Goal: Task Accomplishment & Management: Manage account settings

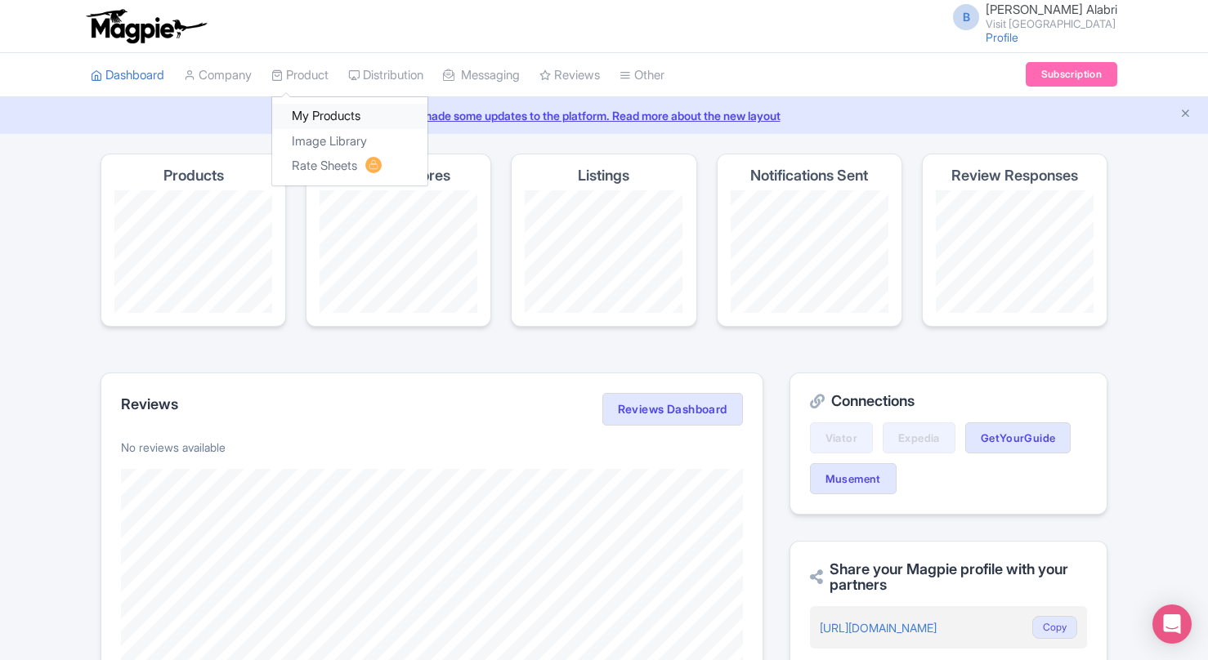
click at [315, 123] on link "My Products" at bounding box center [349, 116] width 155 height 25
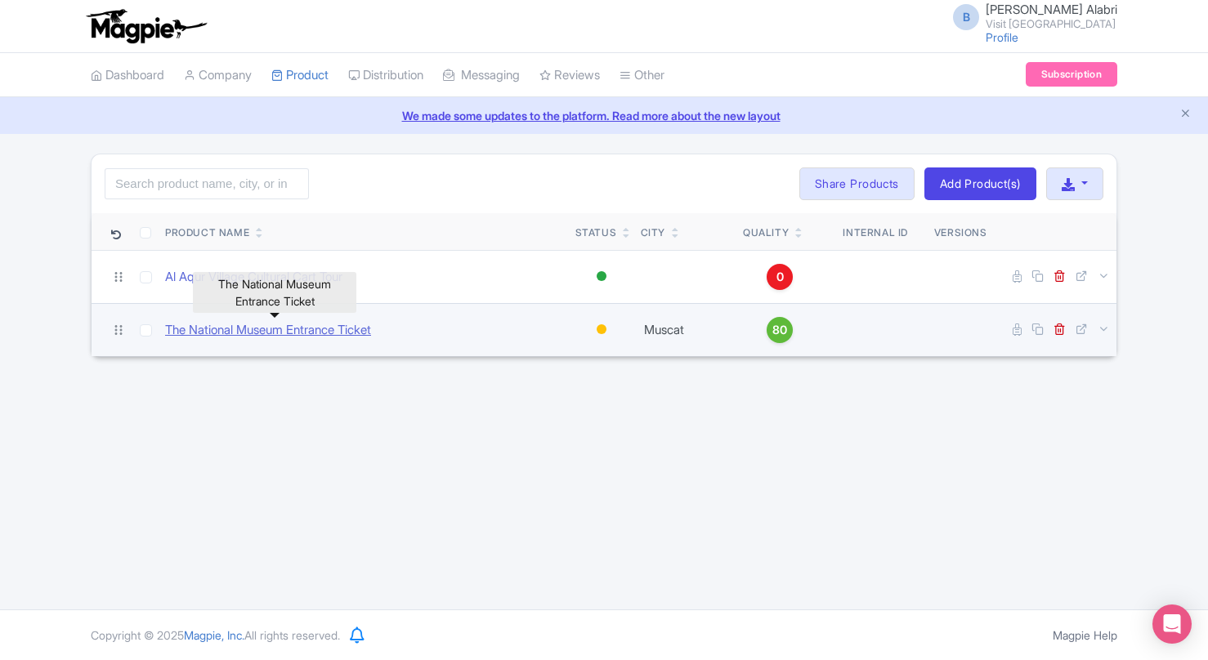
click at [251, 326] on link "The National Museum Entrance Ticket" at bounding box center [268, 330] width 206 height 19
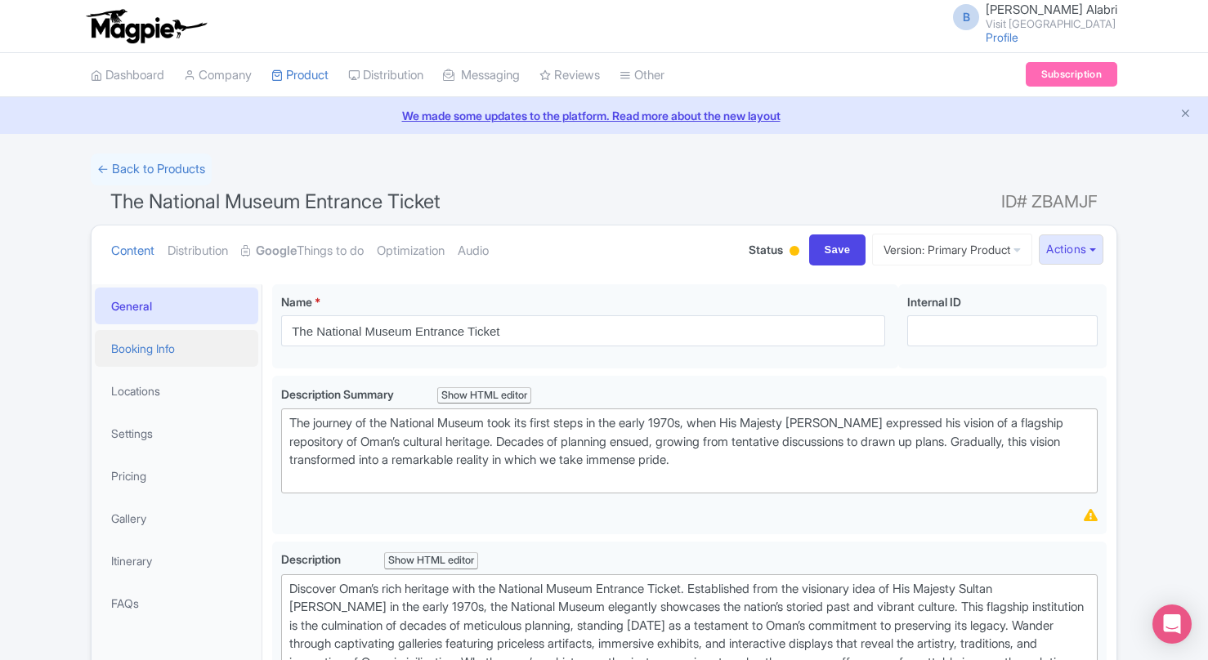
click at [182, 340] on link "Booking Info" at bounding box center [176, 348] width 163 height 37
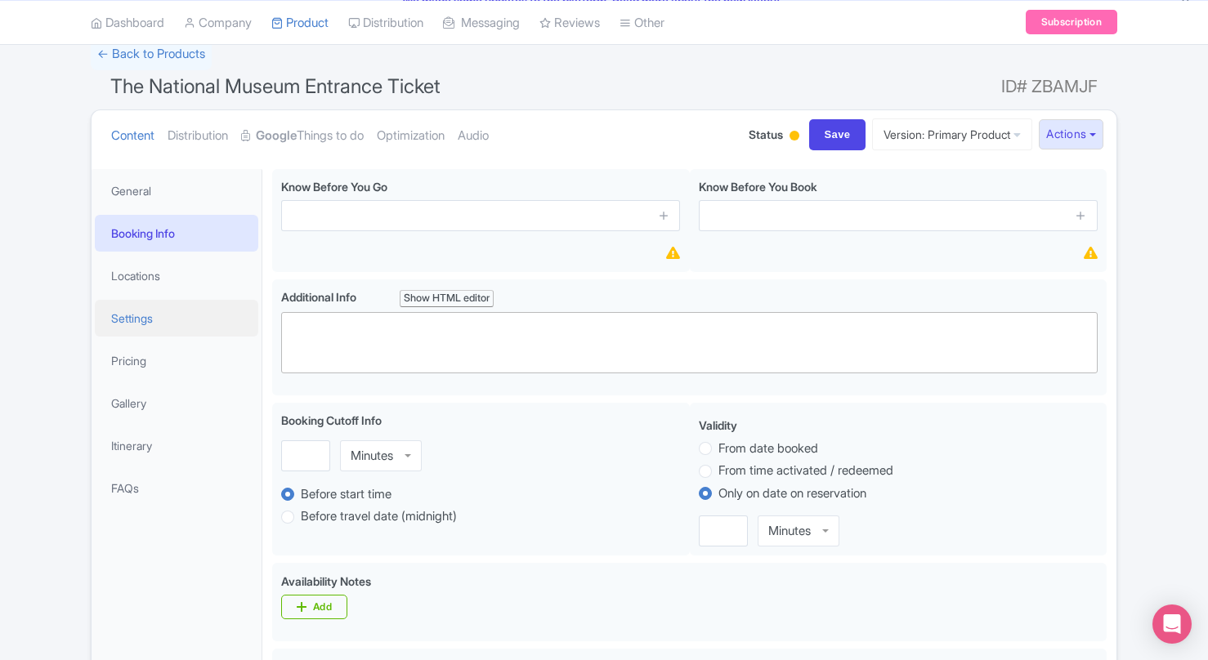
scroll to position [128, 0]
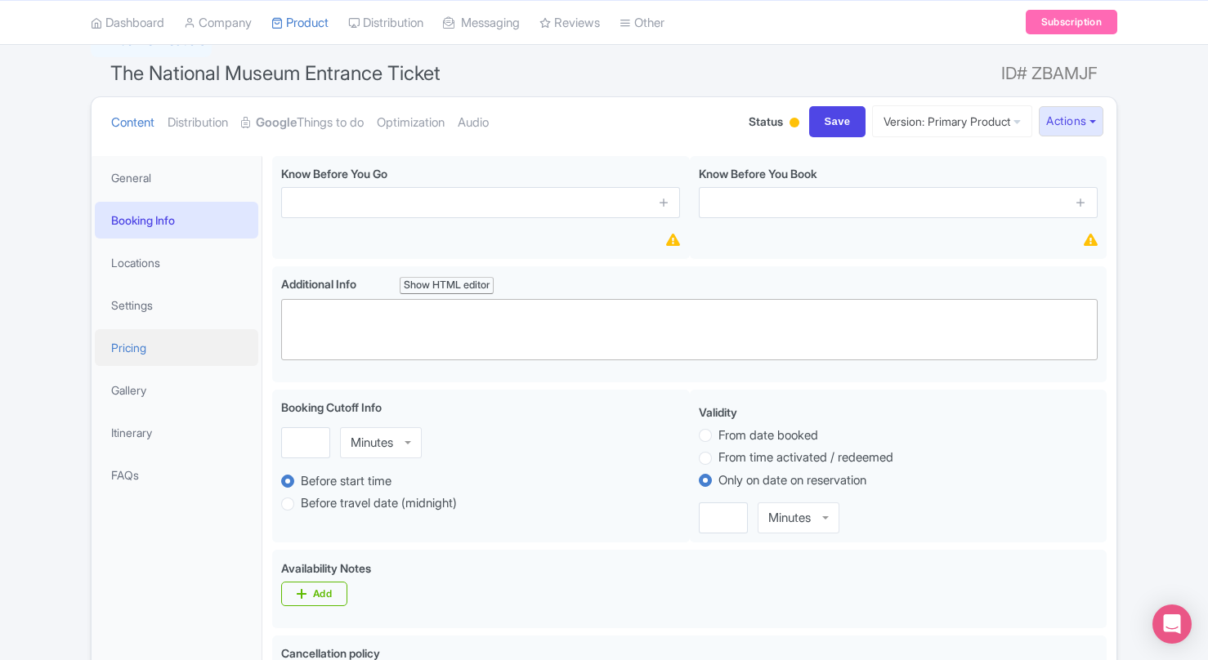
click at [137, 351] on link "Pricing" at bounding box center [176, 347] width 163 height 37
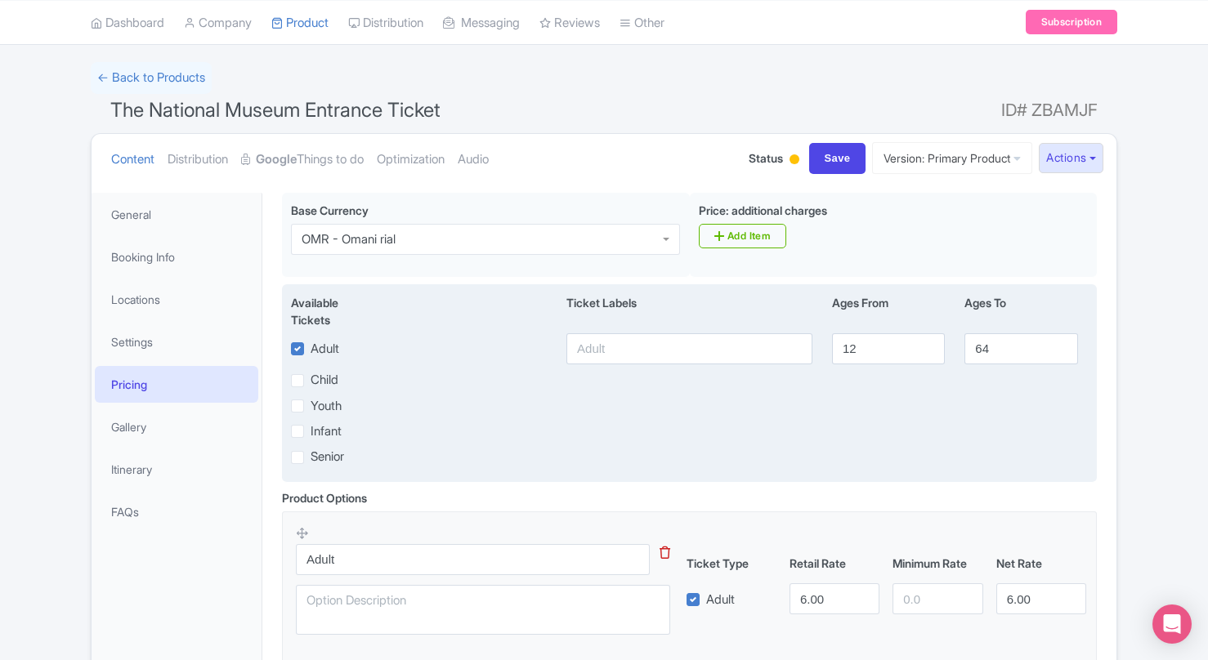
scroll to position [92, 0]
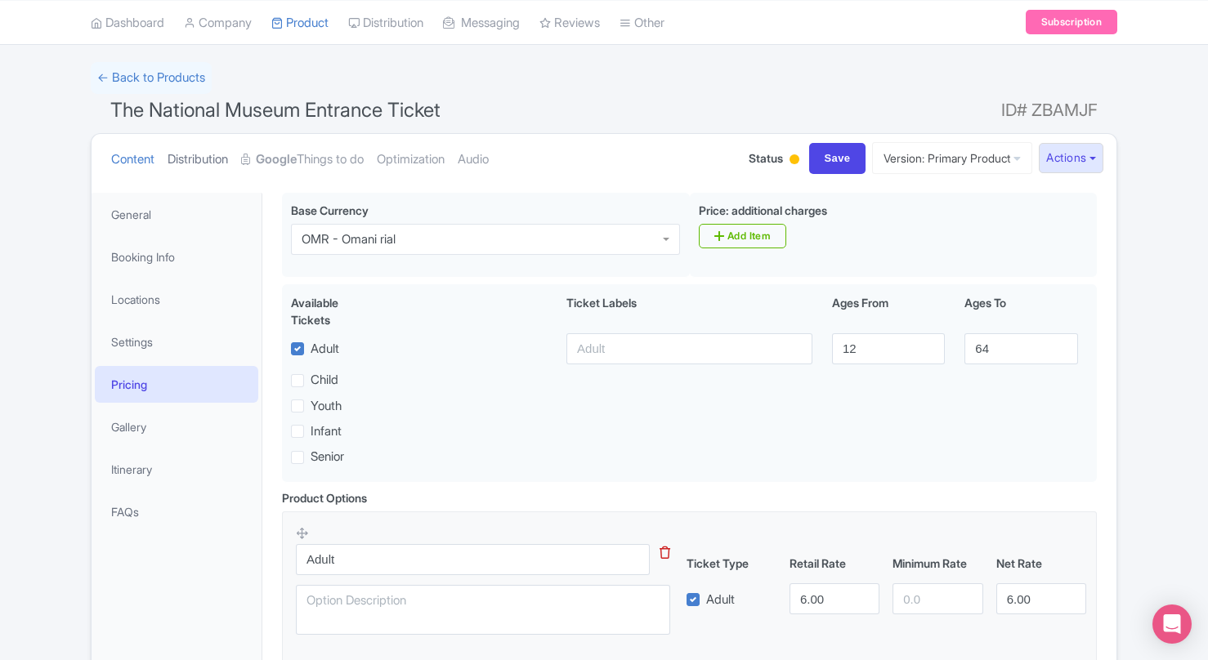
click at [208, 160] on link "Distribution" at bounding box center [198, 159] width 60 height 51
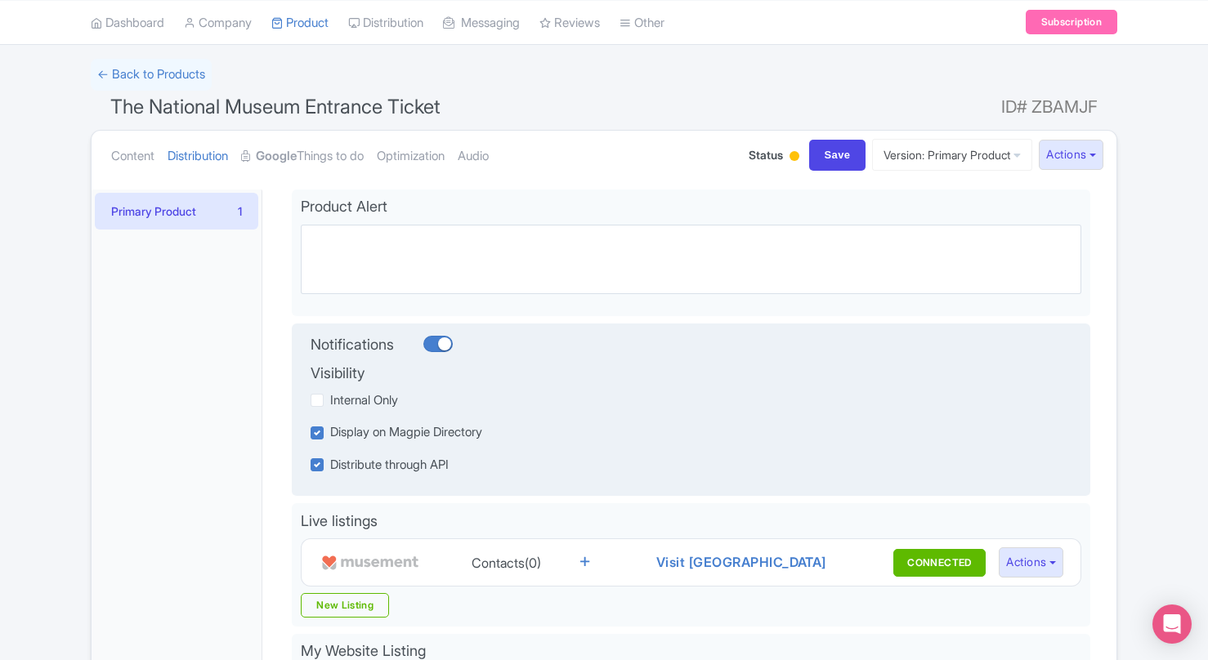
scroll to position [0, 0]
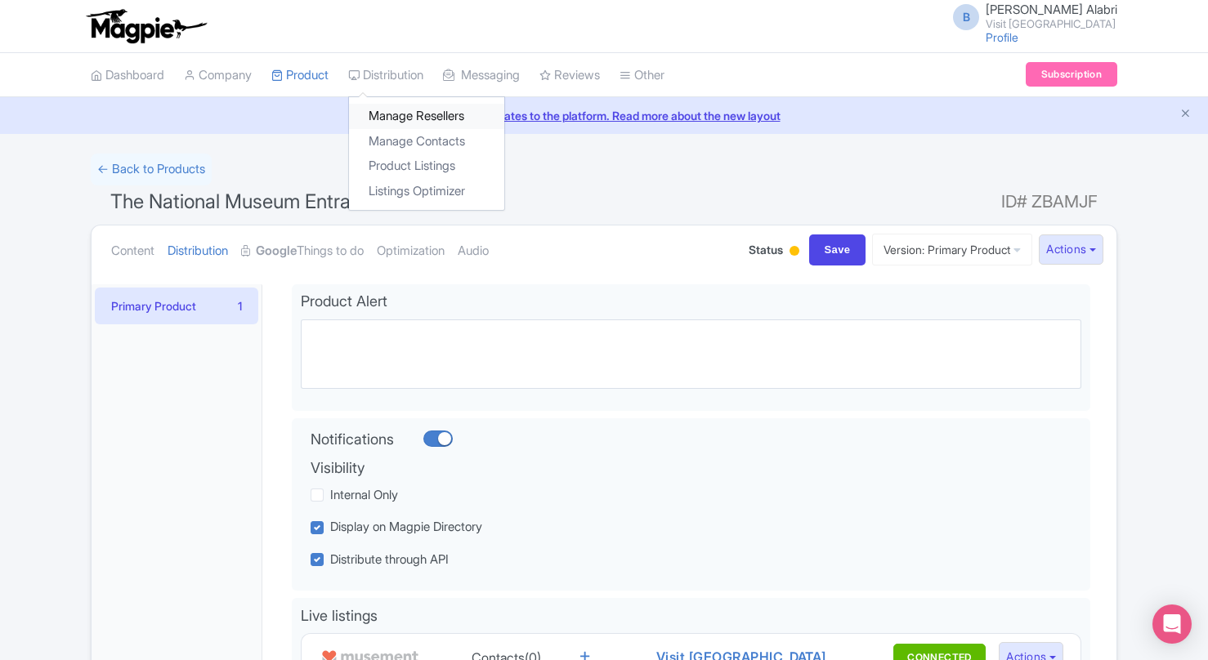
click at [404, 115] on link "Manage Resellers" at bounding box center [426, 116] width 155 height 25
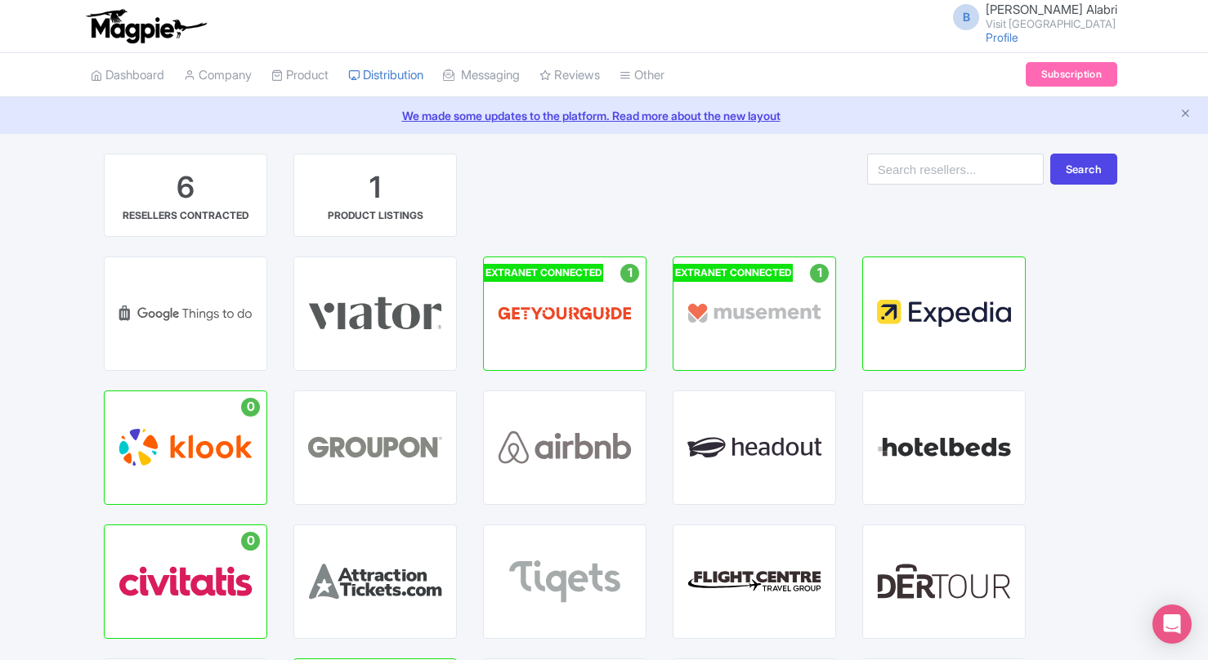
click at [673, 211] on div "6 RESELLERS CONTRACTED 1 PRODUCT LISTINGS" at bounding box center [399, 205] width 616 height 103
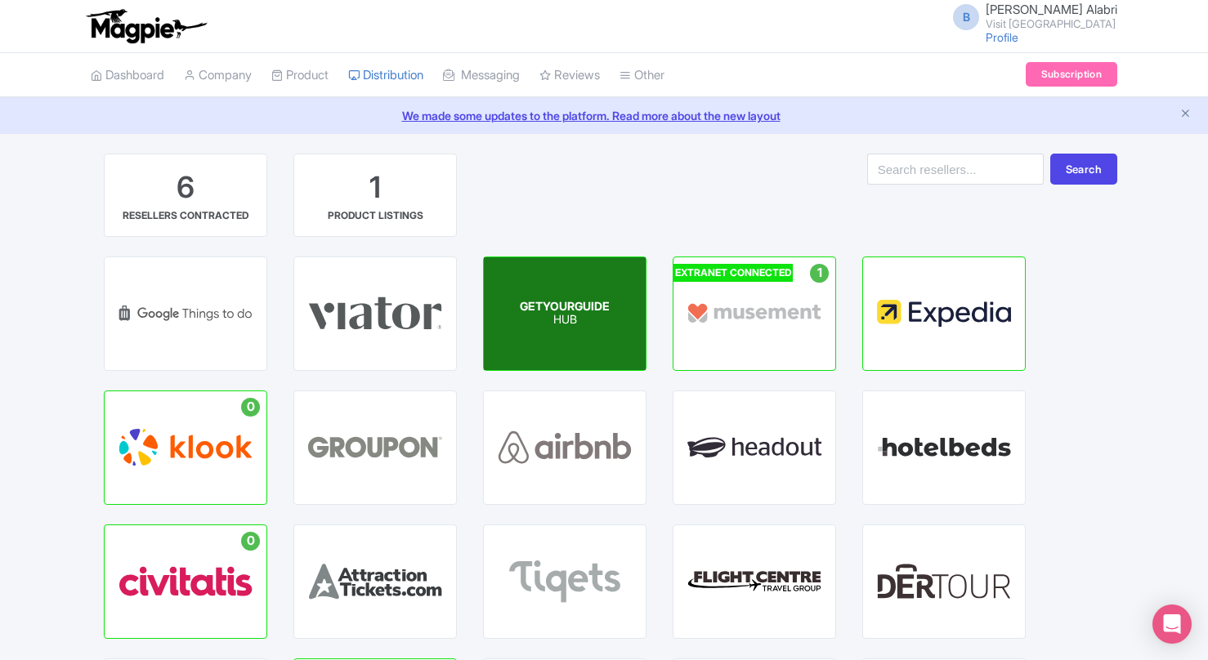
click at [581, 319] on p "HUB" at bounding box center [565, 321] width 90 height 14
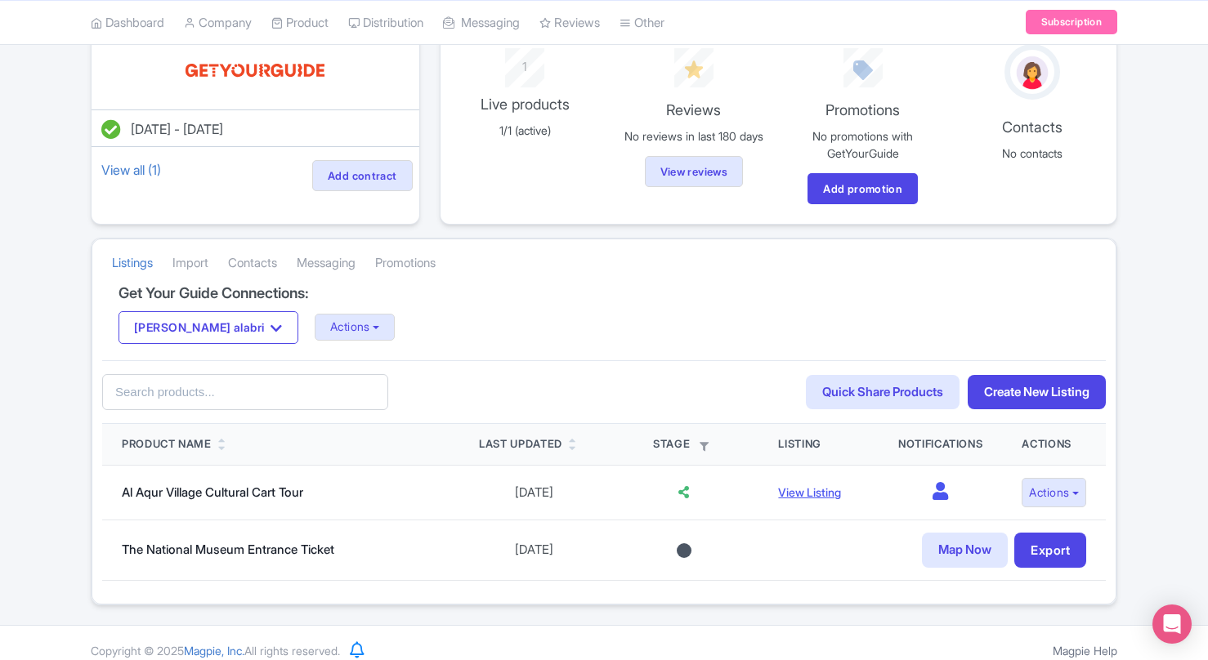
scroll to position [139, 0]
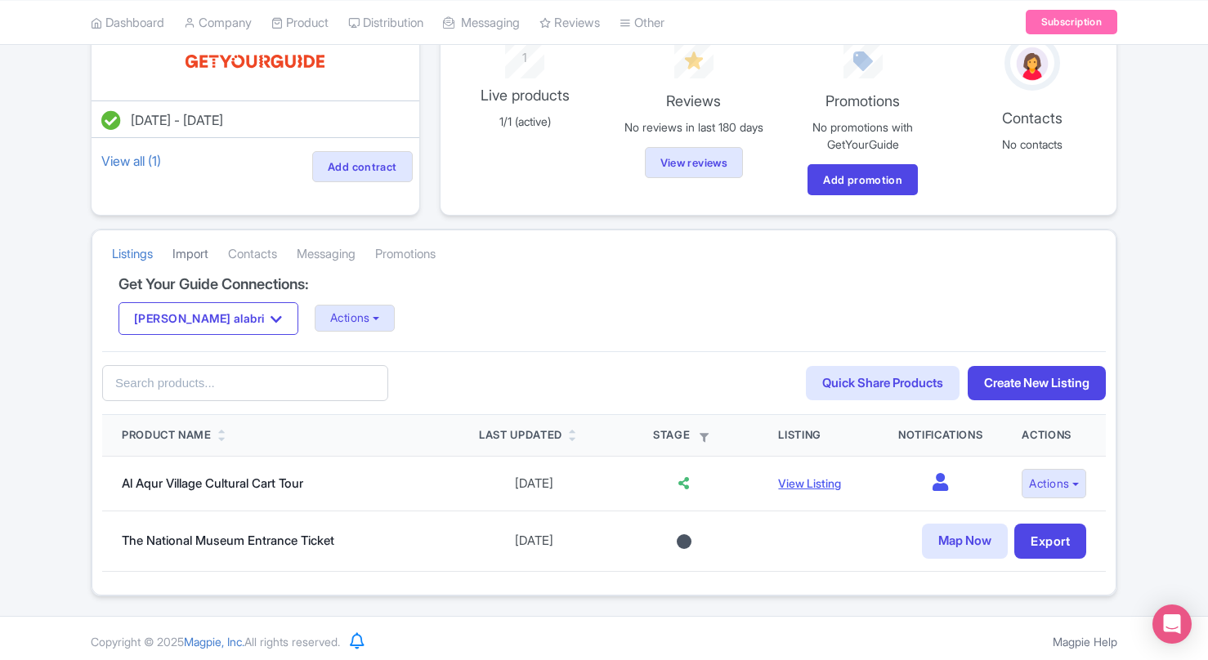
click at [206, 247] on link "Import" at bounding box center [190, 254] width 36 height 45
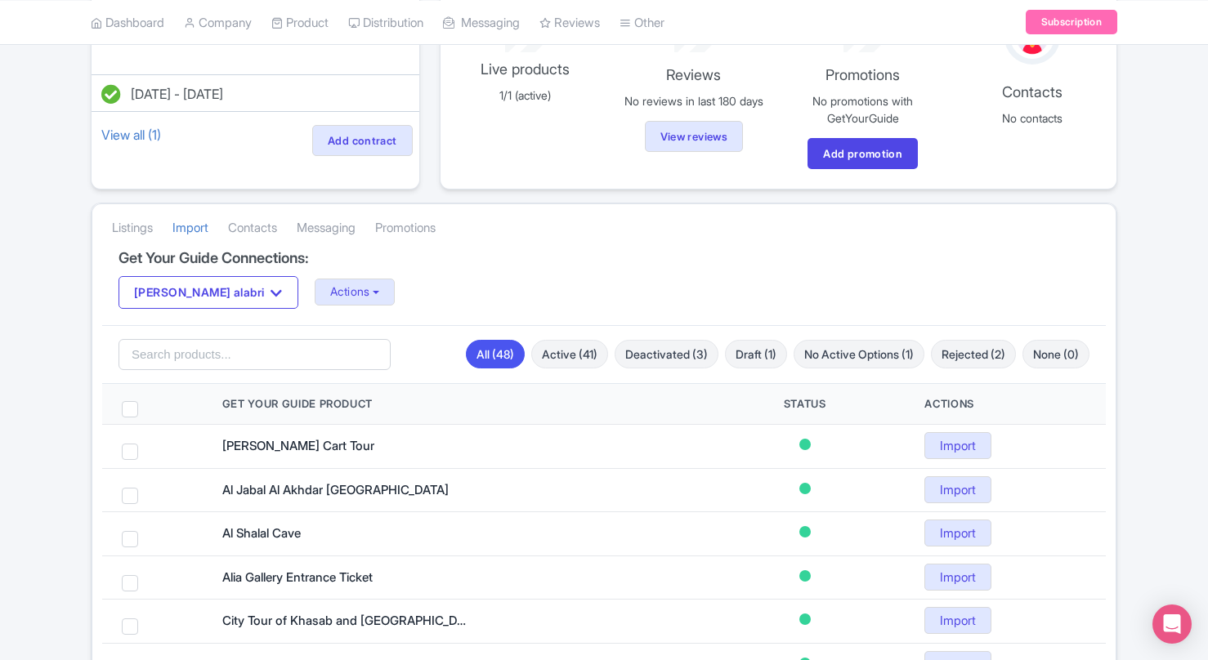
scroll to position [165, 0]
click at [131, 234] on link "Listings" at bounding box center [132, 228] width 41 height 45
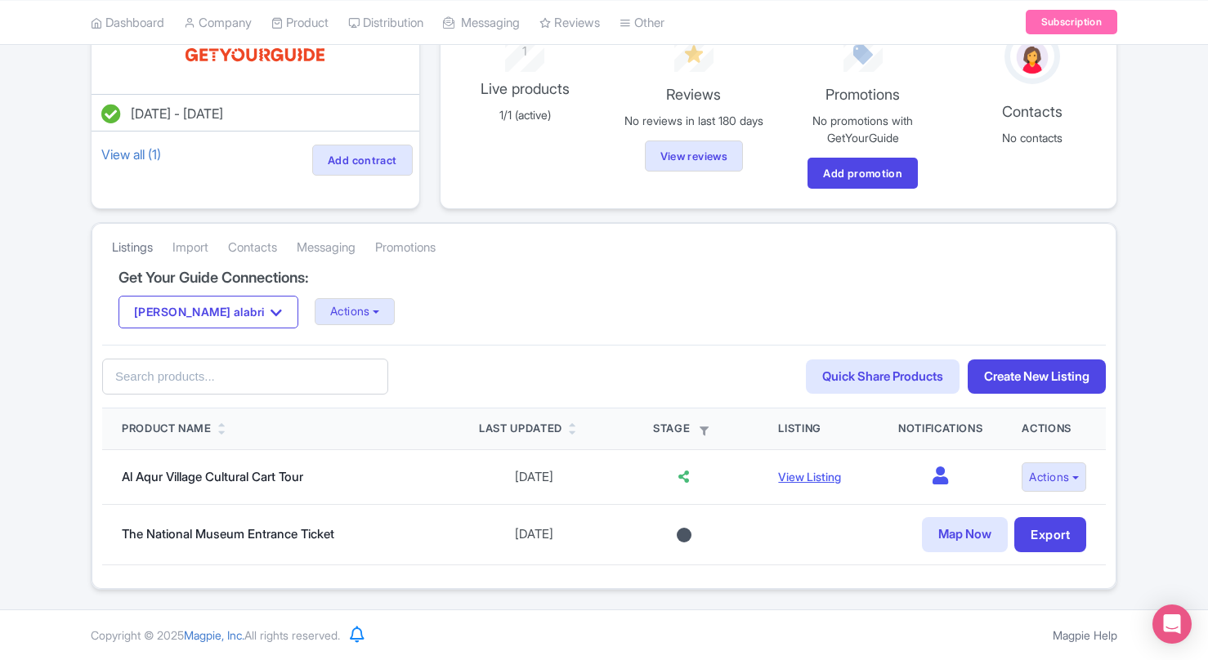
scroll to position [139, 0]
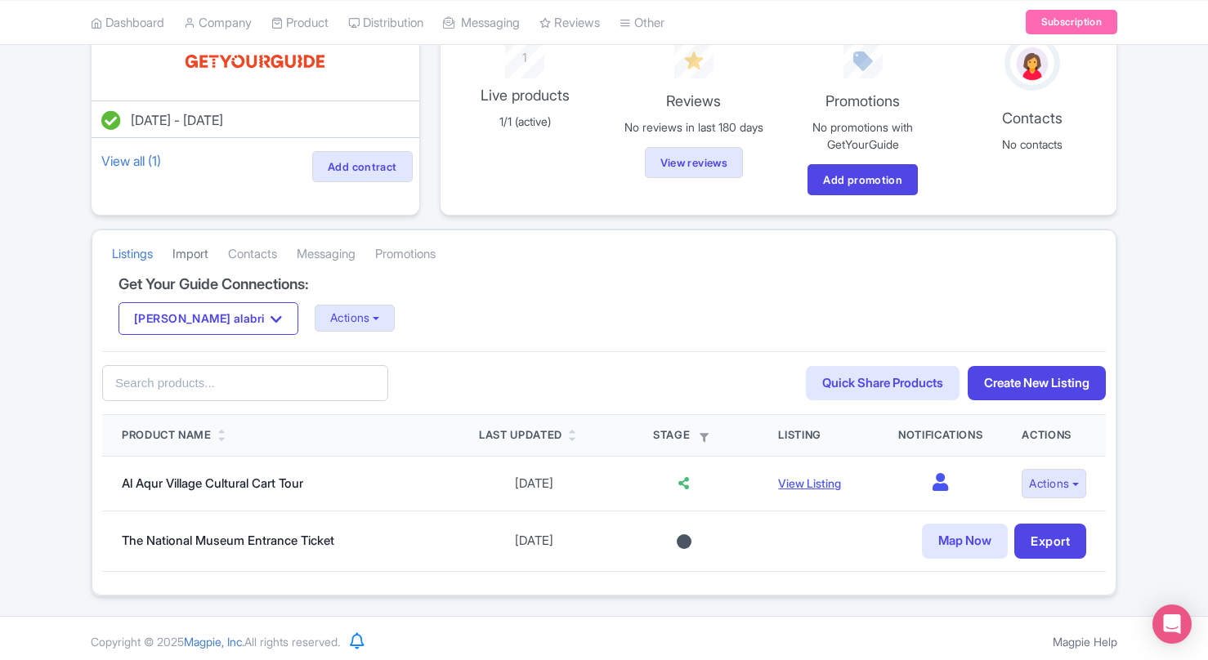
click at [184, 251] on link "Import" at bounding box center [190, 254] width 36 height 45
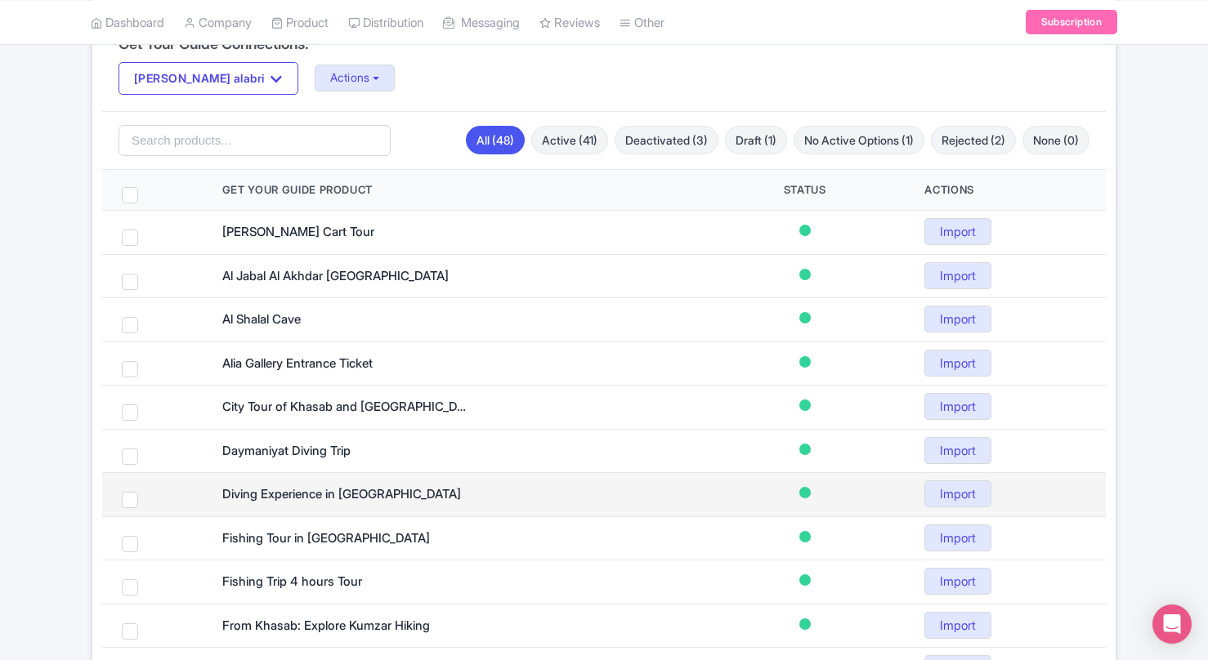
scroll to position [360, 0]
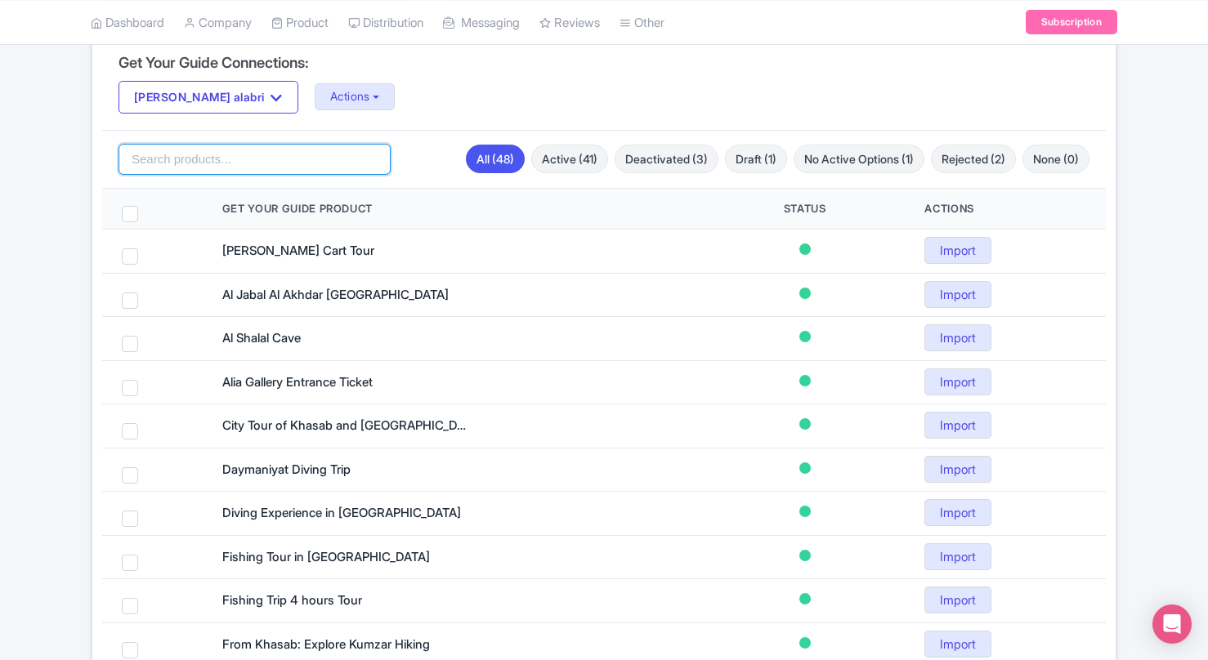
click at [226, 159] on input "search" at bounding box center [255, 159] width 272 height 31
type input "khasab"
click button "Search" at bounding box center [0, 0] width 0 height 0
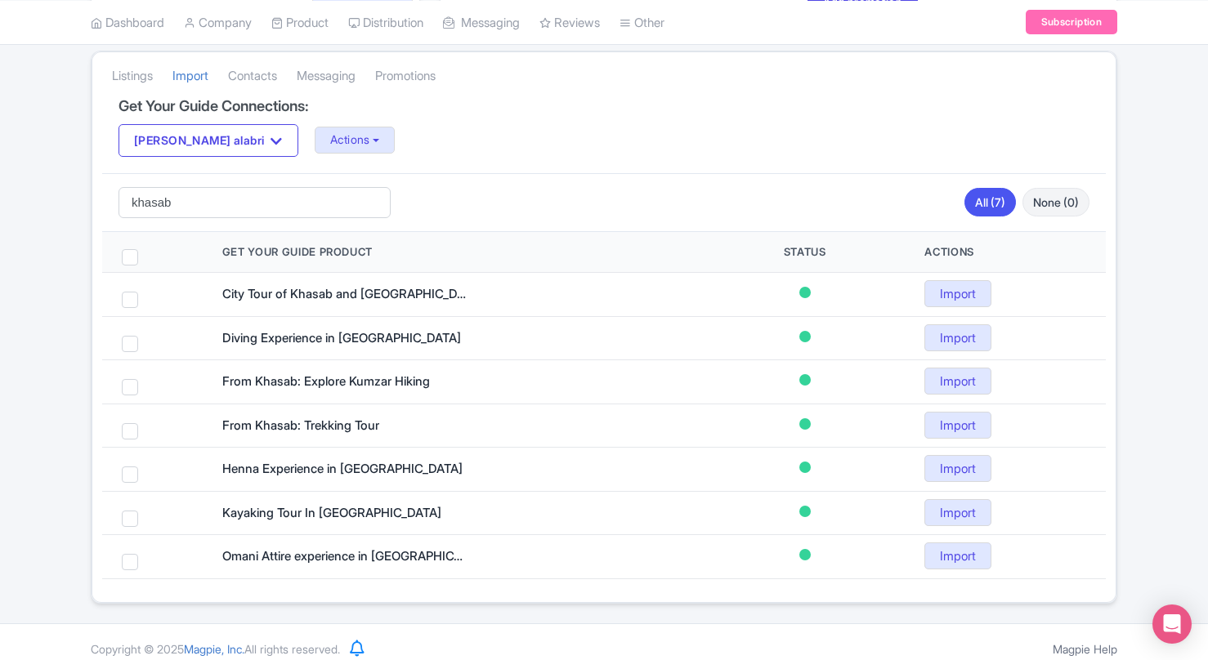
scroll to position [321, 0]
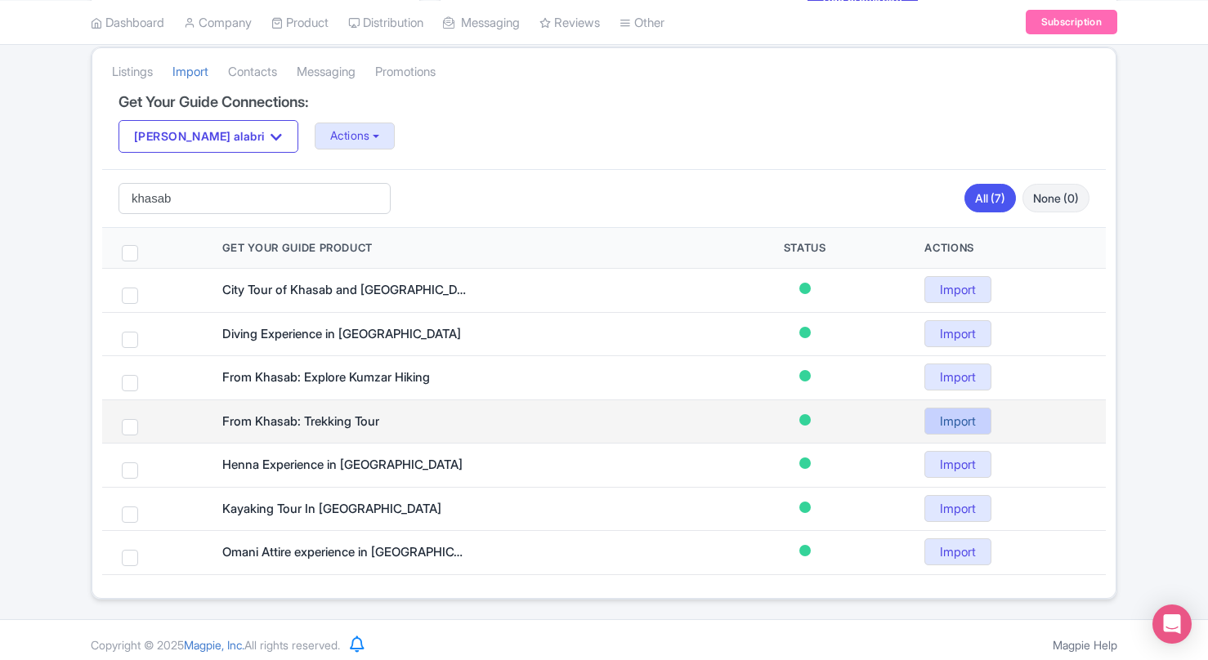
click at [958, 418] on link "Import" at bounding box center [957, 421] width 67 height 27
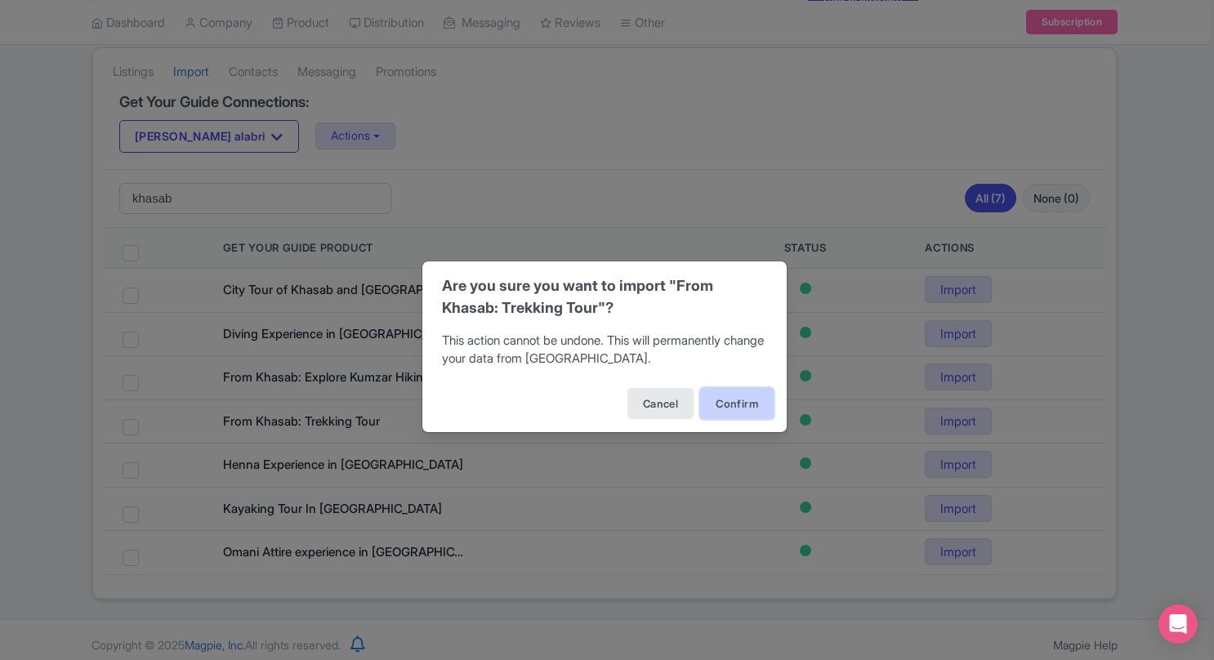
click at [732, 400] on button "Confirm" at bounding box center [737, 403] width 74 height 31
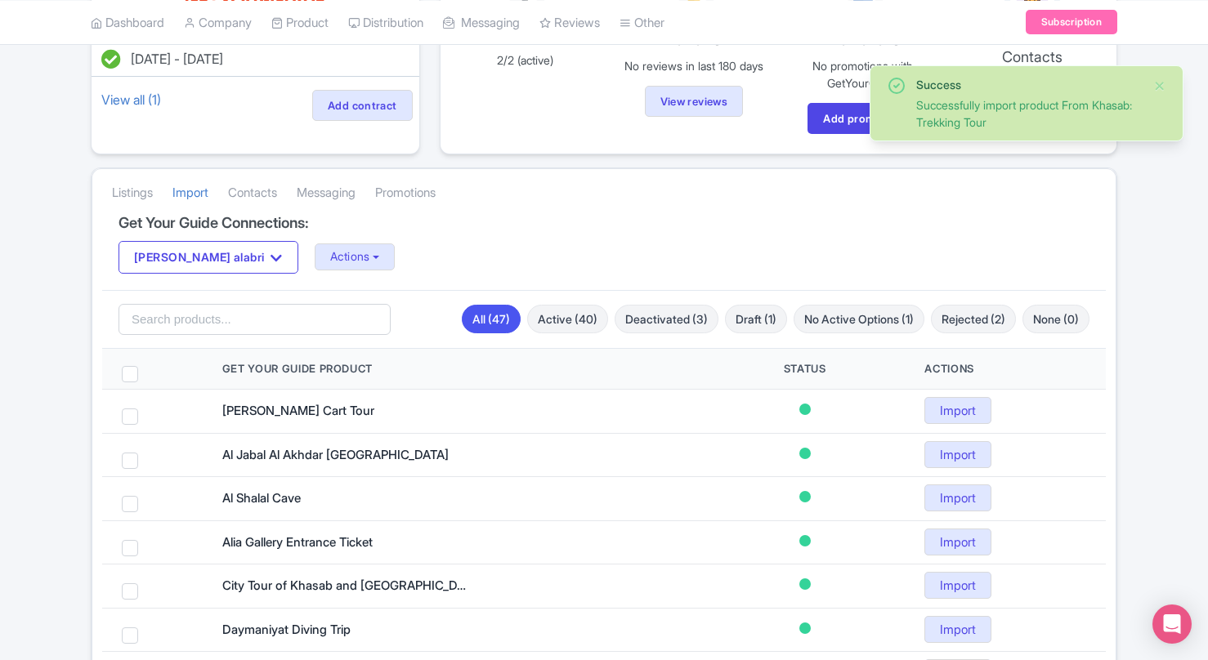
scroll to position [227, 0]
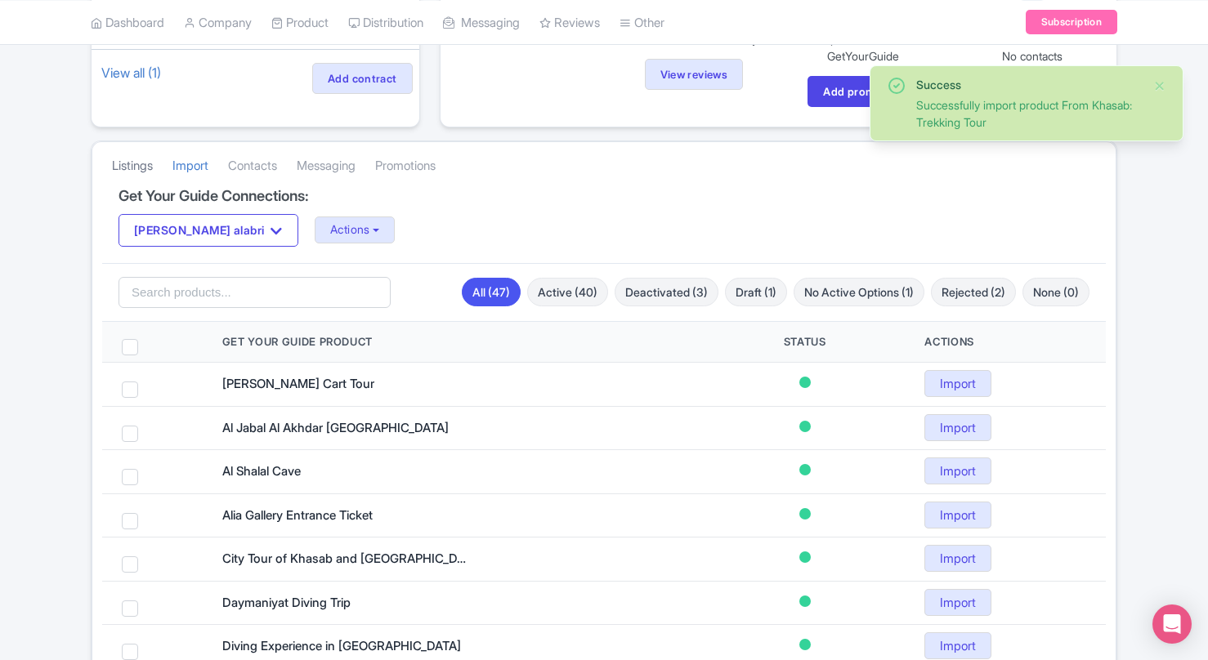
click at [127, 163] on link "Listings" at bounding box center [132, 166] width 41 height 45
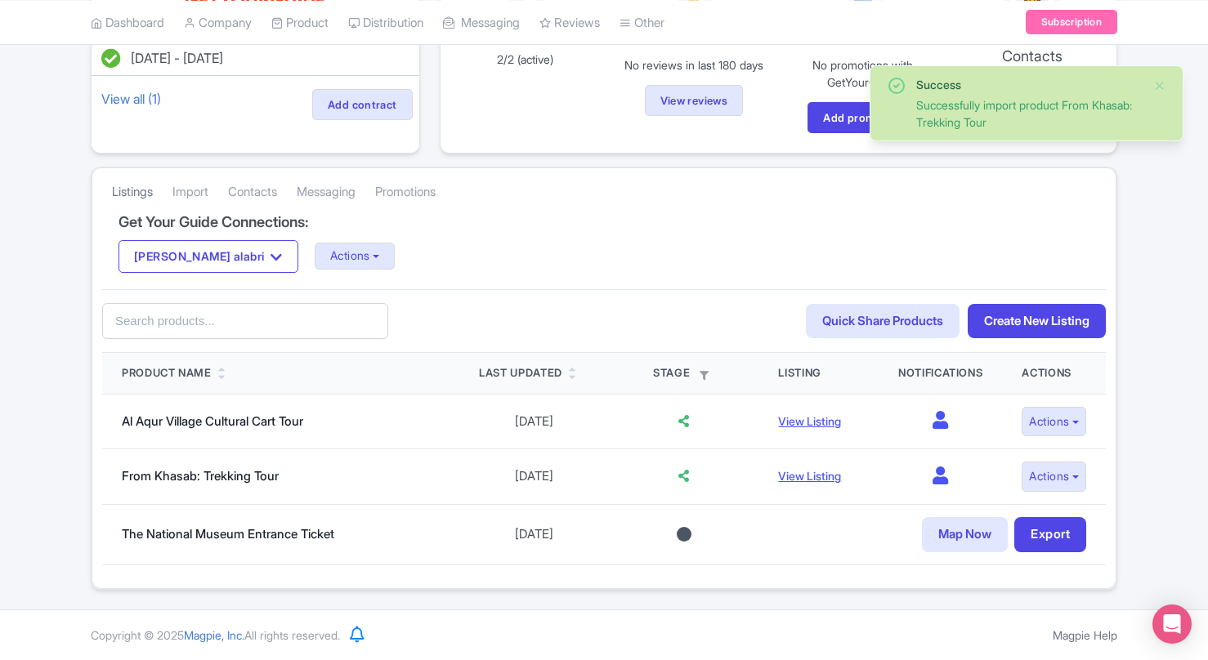
scroll to position [194, 0]
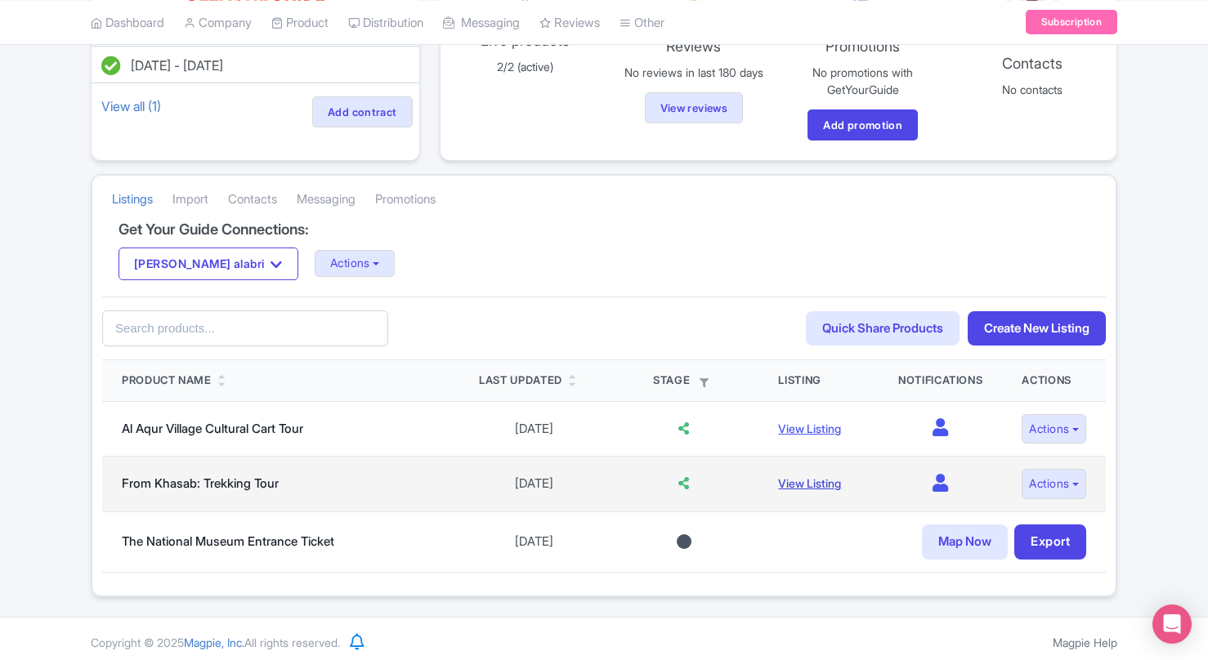
click at [788, 483] on link "View Listing" at bounding box center [809, 483] width 63 height 14
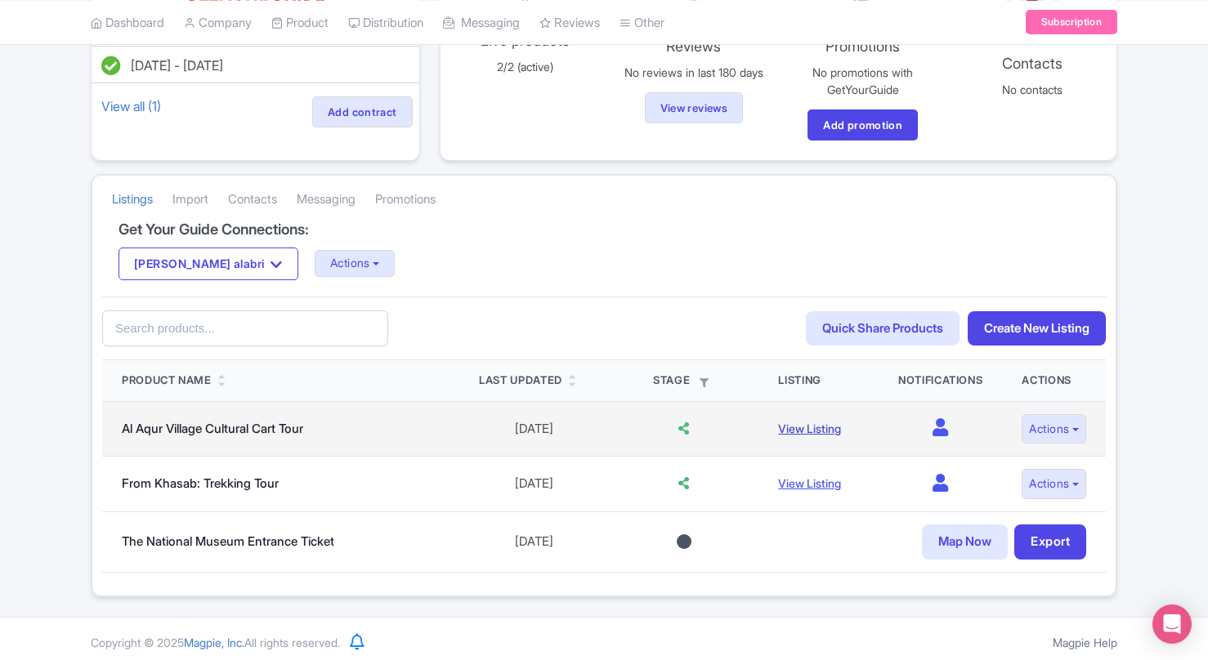
click at [813, 426] on link "View Listing" at bounding box center [809, 429] width 63 height 14
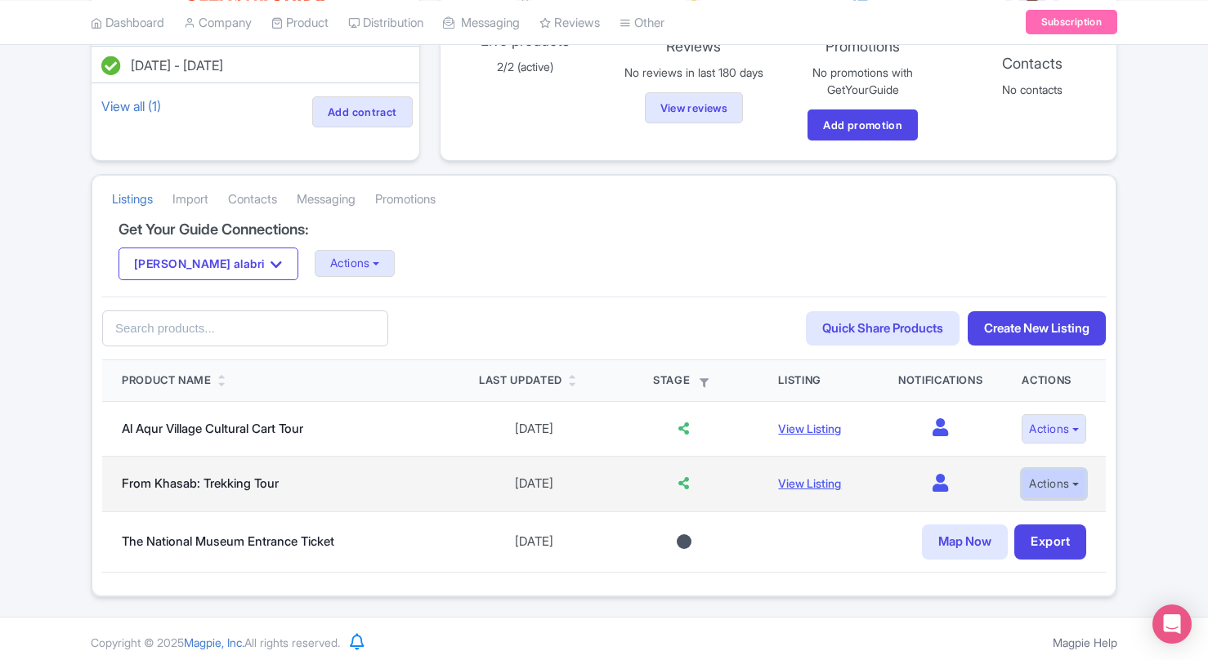
click at [1029, 486] on button "Actions" at bounding box center [1054, 484] width 65 height 30
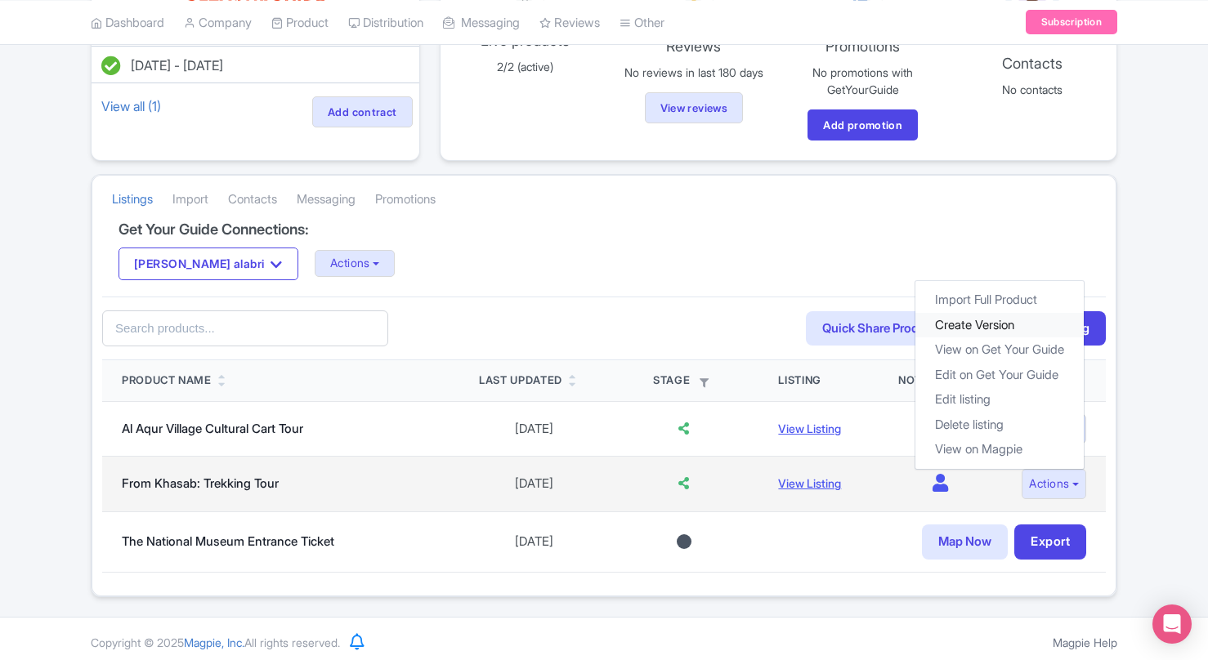
click at [965, 320] on link "Create Version" at bounding box center [999, 325] width 168 height 25
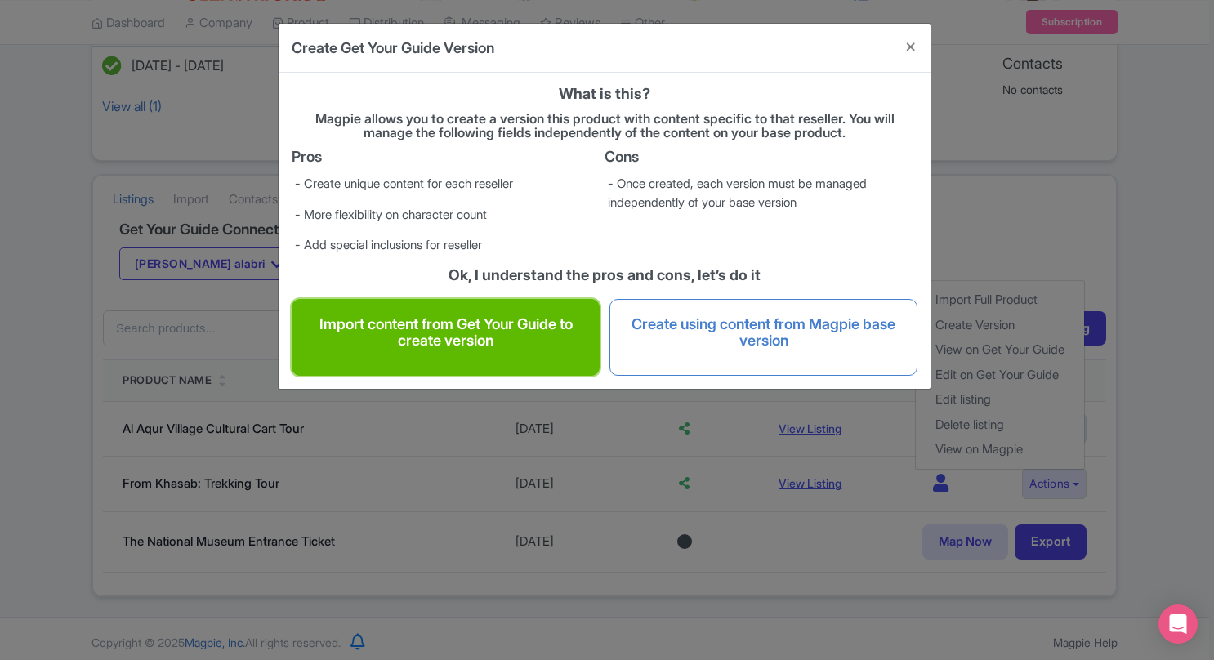
click at [481, 342] on h4 "Import content from Get Your Guide to create version" at bounding box center [446, 332] width 274 height 33
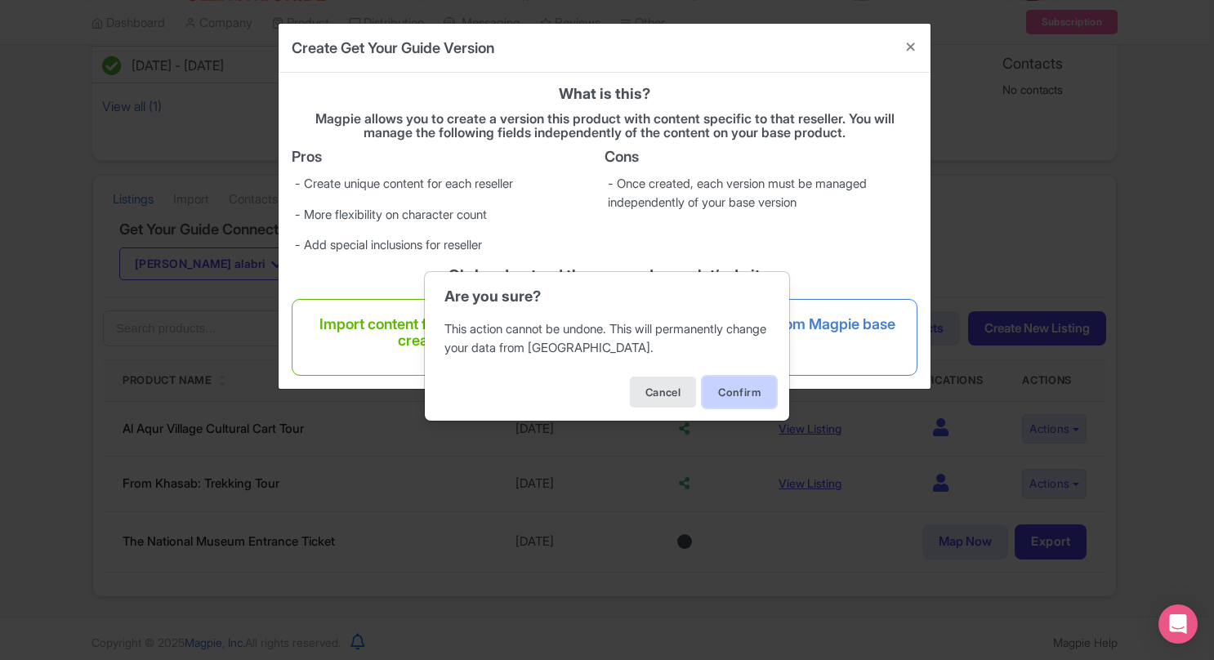
click at [733, 392] on button "Confirm" at bounding box center [740, 392] width 74 height 31
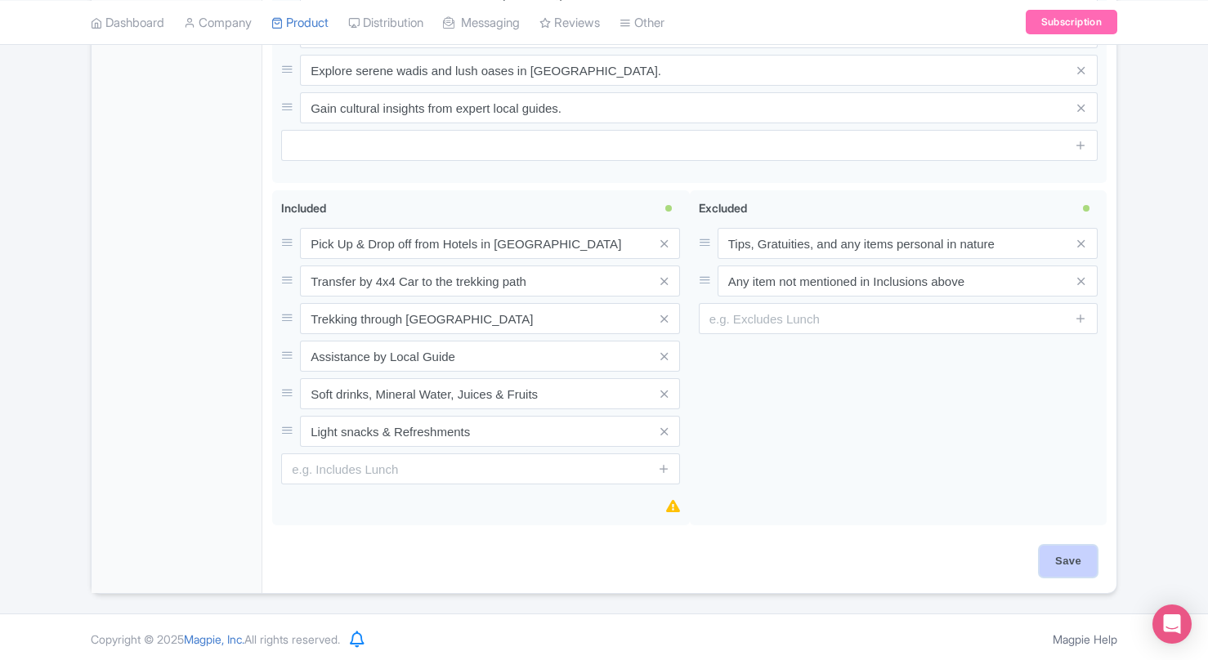
scroll to position [843, 0]
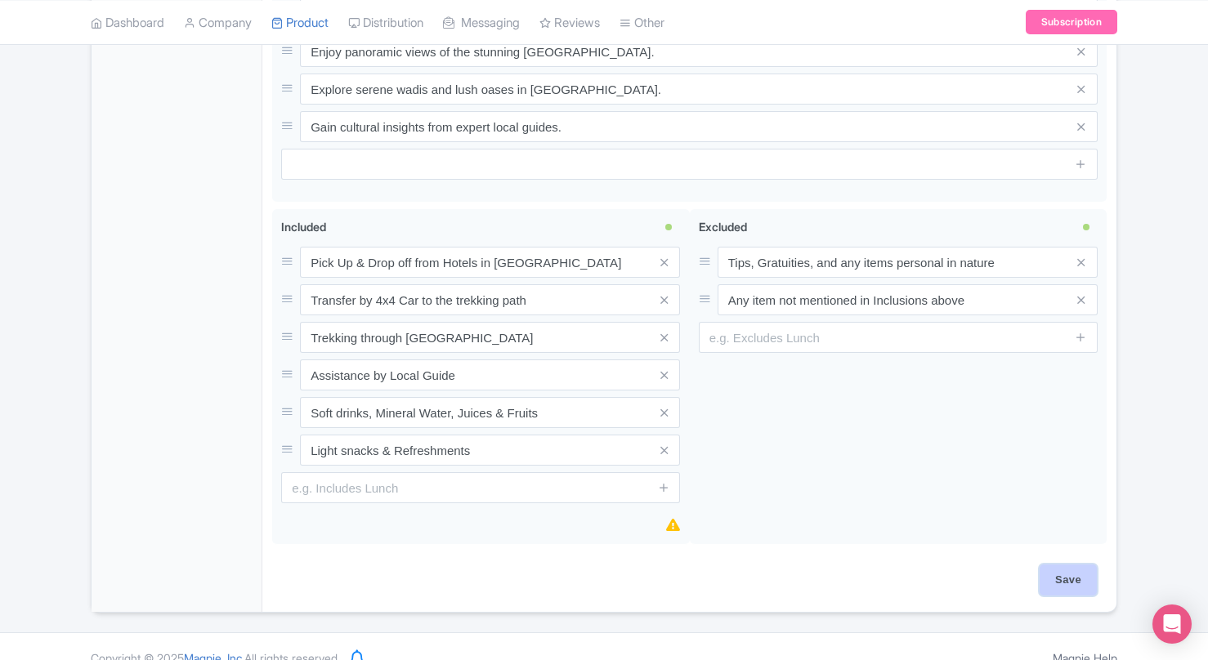
click at [1045, 566] on input "Save" at bounding box center [1068, 580] width 57 height 31
type input "Saving..."
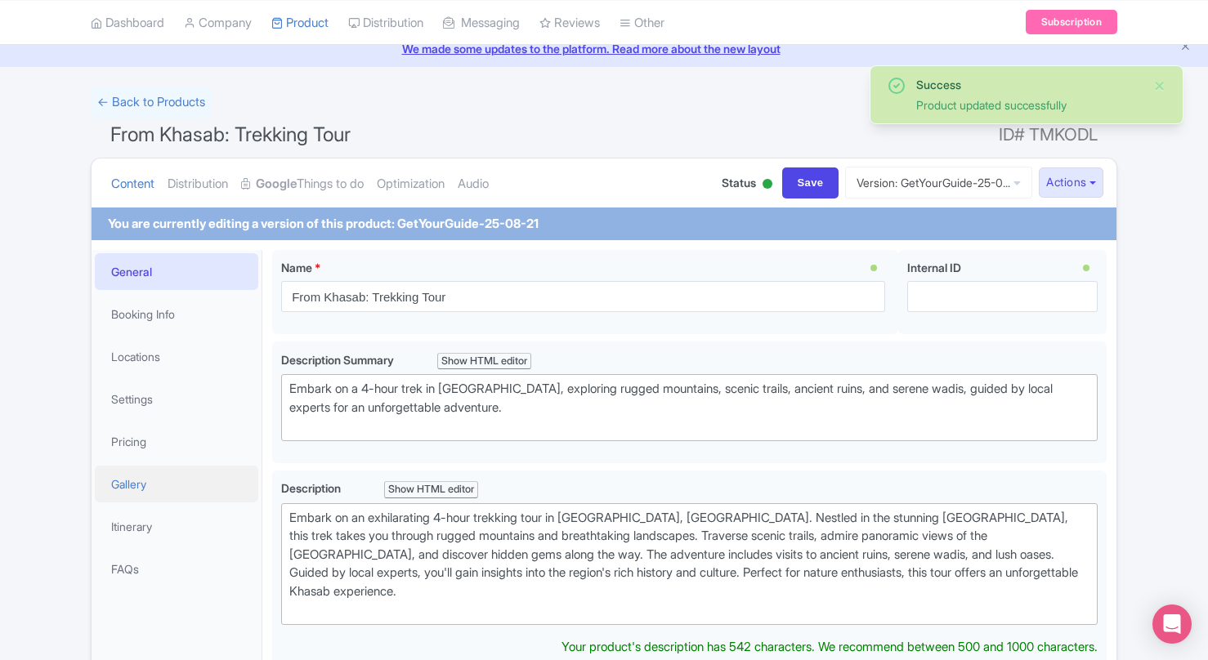
scroll to position [66, 0]
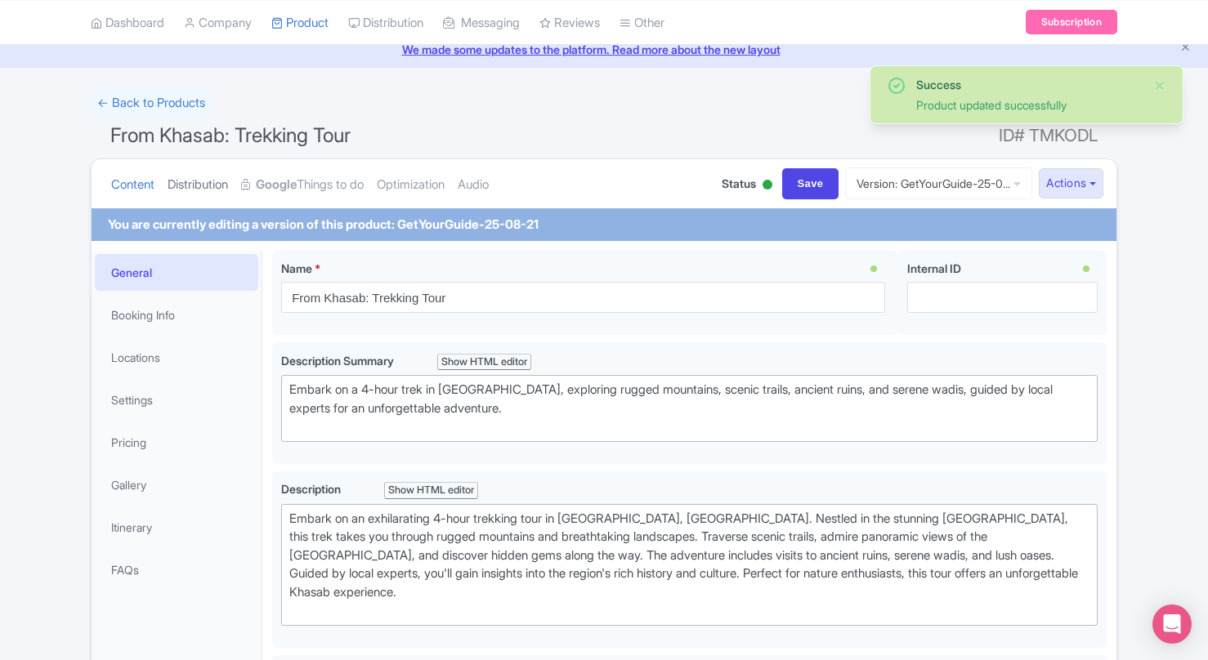
click at [197, 193] on link "Distribution" at bounding box center [198, 184] width 60 height 51
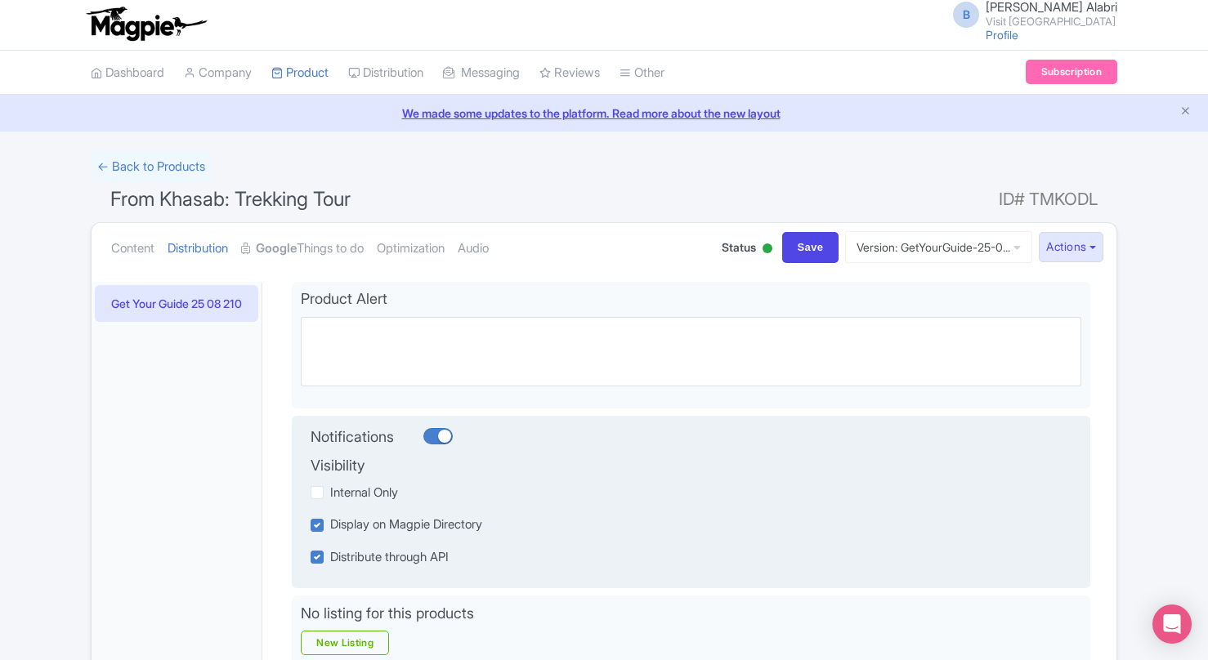
scroll to position [0, 0]
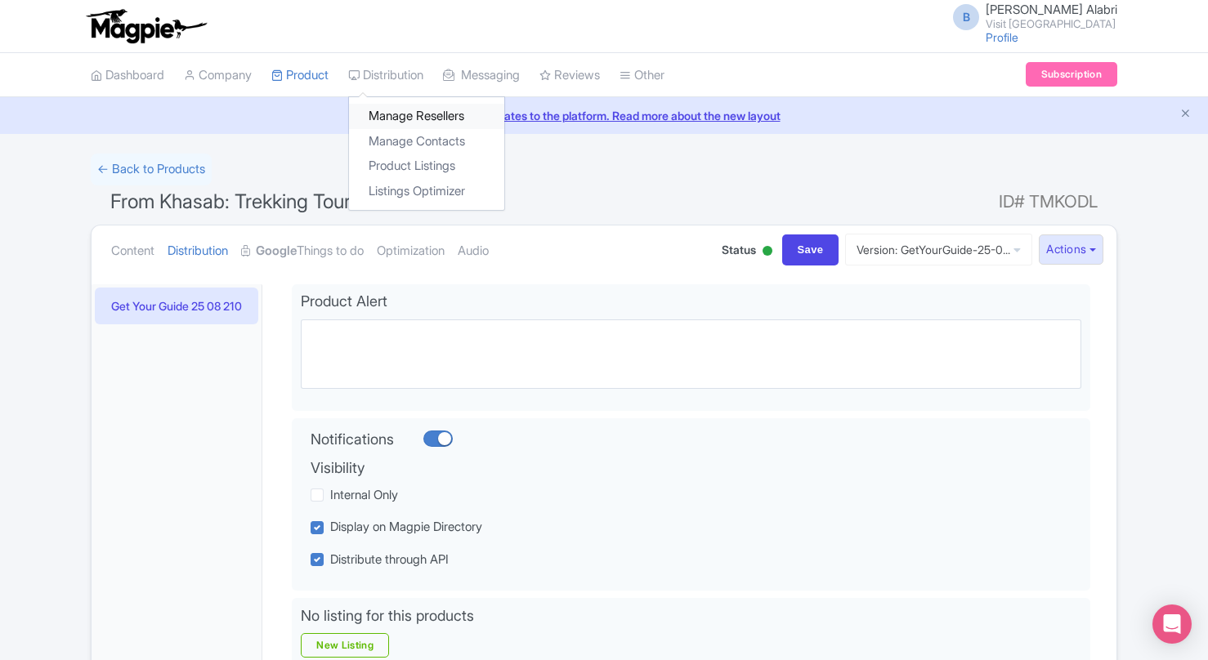
click at [422, 110] on link "Manage Resellers" at bounding box center [426, 116] width 155 height 25
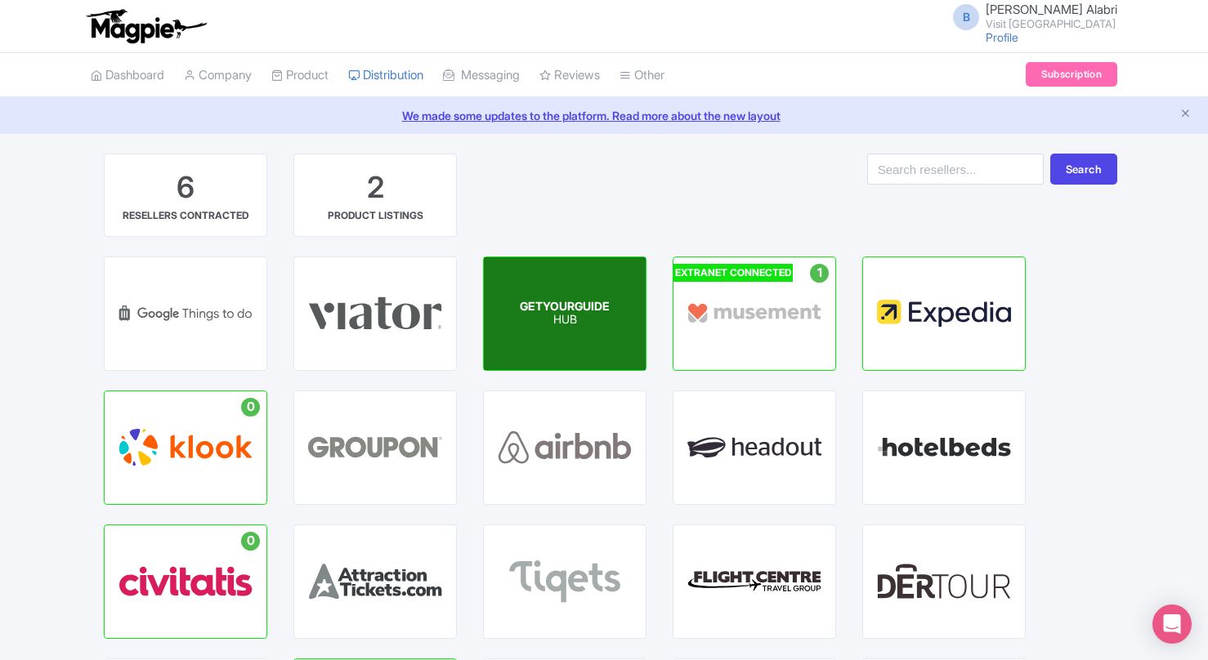
click at [545, 300] on span "GETYOURGUIDE" at bounding box center [565, 306] width 90 height 14
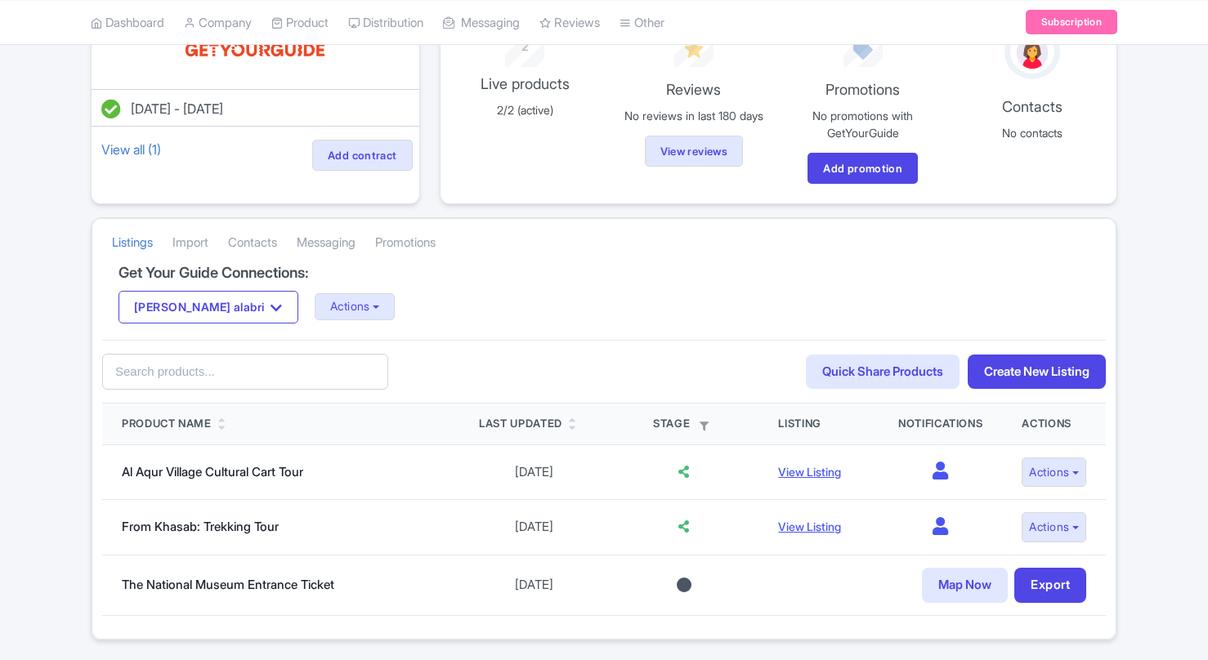
scroll to position [194, 0]
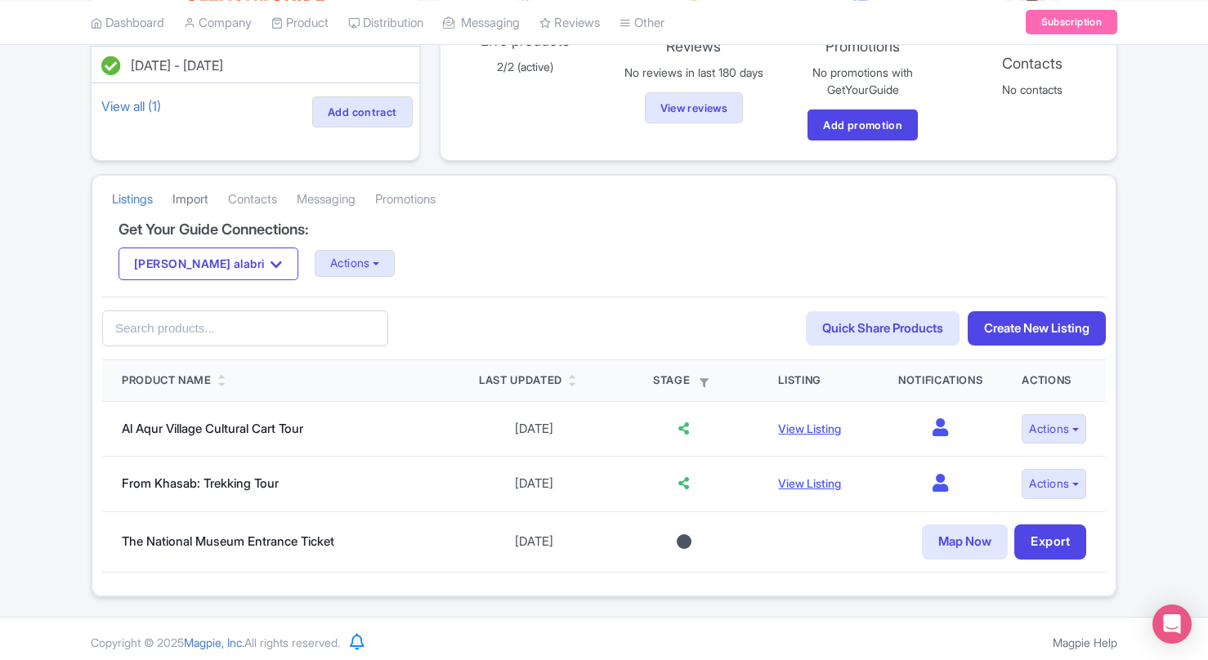
click at [198, 207] on link "Import" at bounding box center [190, 199] width 36 height 45
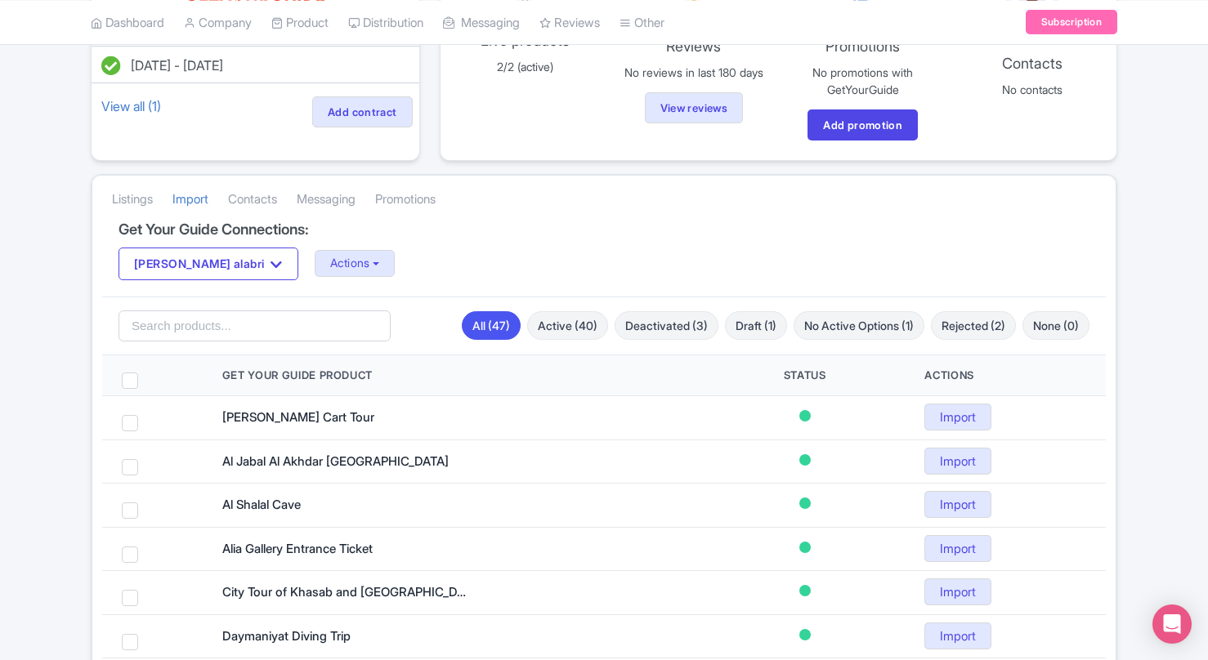
click at [1132, 347] on div "[DATE] - [DATE] View all (1) Add contract 2 Live products 2/2 (active) Reviews …" at bounding box center [604, 649] width 1208 height 1378
click at [775, 209] on div "Listings [GEOGRAPHIC_DATA] Contacts Messaging Promotions" at bounding box center [603, 199] width 1023 height 46
